Goal: Task Accomplishment & Management: Use online tool/utility

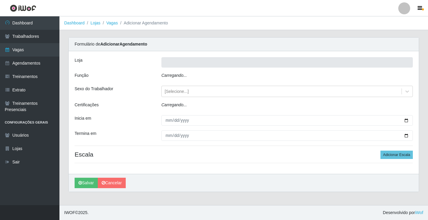
type input "Rede Econômico - Prata"
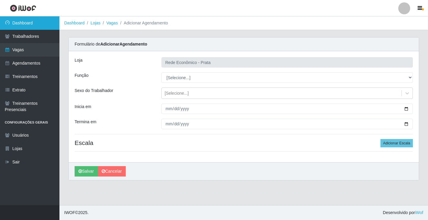
click at [27, 17] on link "Dashboard" at bounding box center [29, 22] width 59 height 13
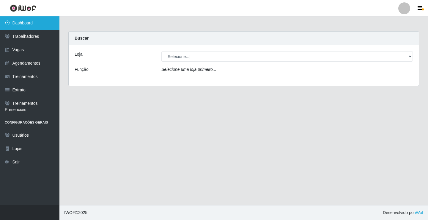
click at [48, 24] on link "Dashboard" at bounding box center [29, 22] width 59 height 13
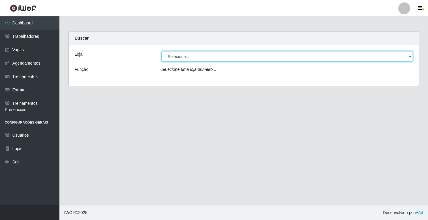
click at [412, 56] on select "[Selecione...] Rede Econômico - Prata" at bounding box center [288, 56] width 252 height 10
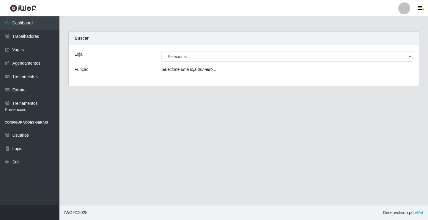
click at [355, 78] on div "Loja [Selecione...] Rede Econômico - Prata Função Selecione uma loja primeiro..." at bounding box center [244, 65] width 350 height 40
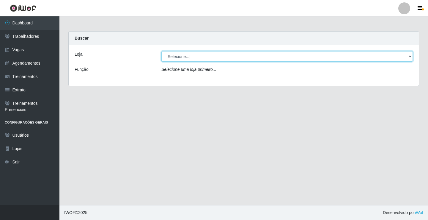
click at [411, 57] on select "[Selecione...] Rede Econômico - Prata" at bounding box center [288, 56] width 252 height 10
select select "192"
click at [162, 51] on select "[Selecione...] Rede Econômico - Prata" at bounding box center [288, 56] width 252 height 10
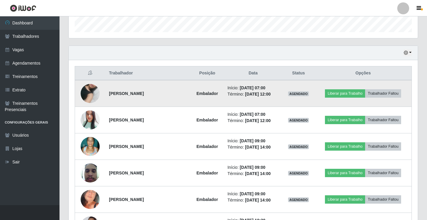
scroll to position [238, 0]
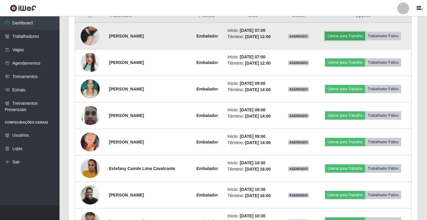
click at [355, 36] on button "Liberar para Trabalho" at bounding box center [345, 36] width 40 height 8
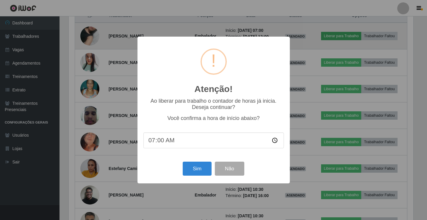
scroll to position [123, 346]
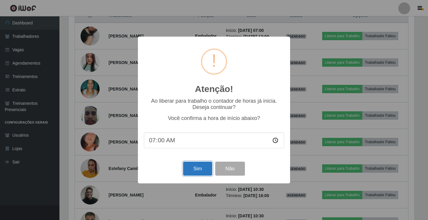
click at [194, 173] on button "Sim" at bounding box center [197, 169] width 29 height 14
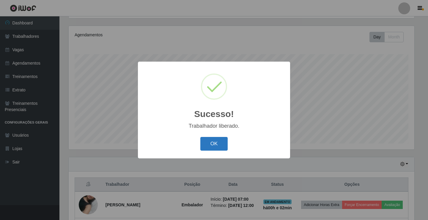
click at [214, 139] on button "OK" at bounding box center [214, 144] width 28 height 14
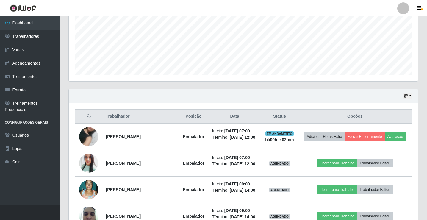
scroll to position [188, 0]
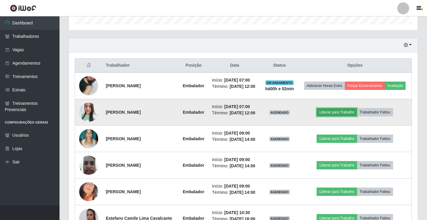
click at [336, 111] on button "Liberar para Trabalho" at bounding box center [336, 112] width 40 height 8
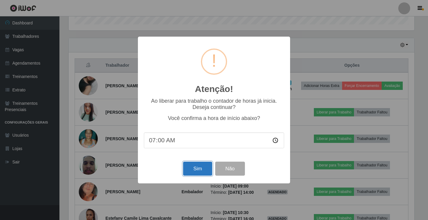
click at [191, 170] on button "Sim" at bounding box center [197, 169] width 29 height 14
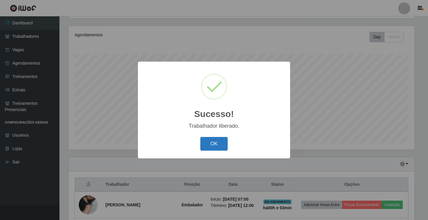
click at [218, 147] on button "OK" at bounding box center [214, 144] width 28 height 14
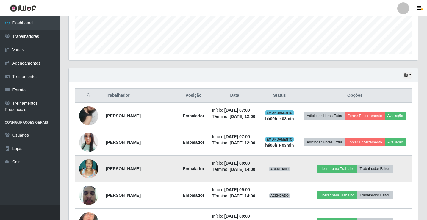
scroll to position [218, 0]
